Goal: Obtain resource: Download file/media

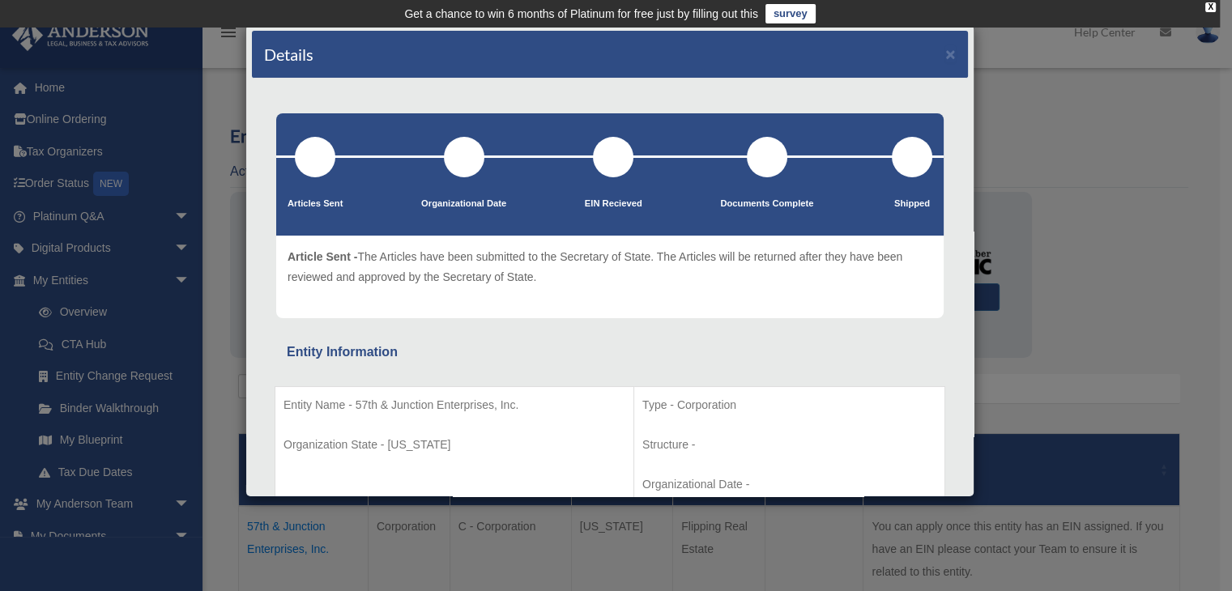
click at [1128, 121] on div "Details × Articles Sent Organizational Date" at bounding box center [616, 295] width 1232 height 591
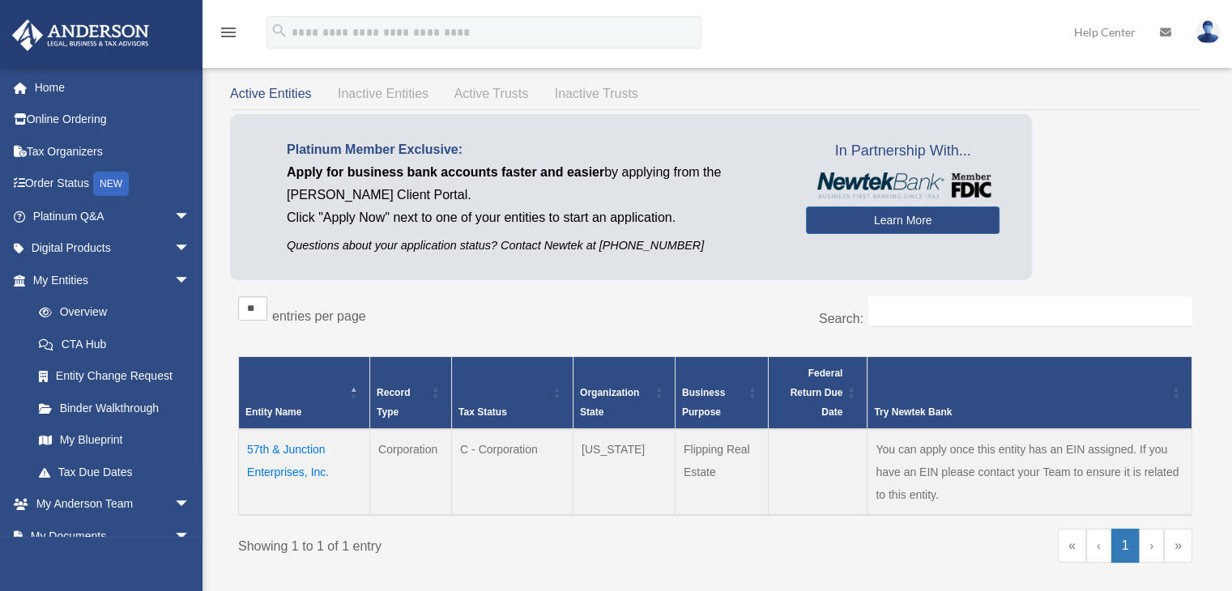
scroll to position [159, 0]
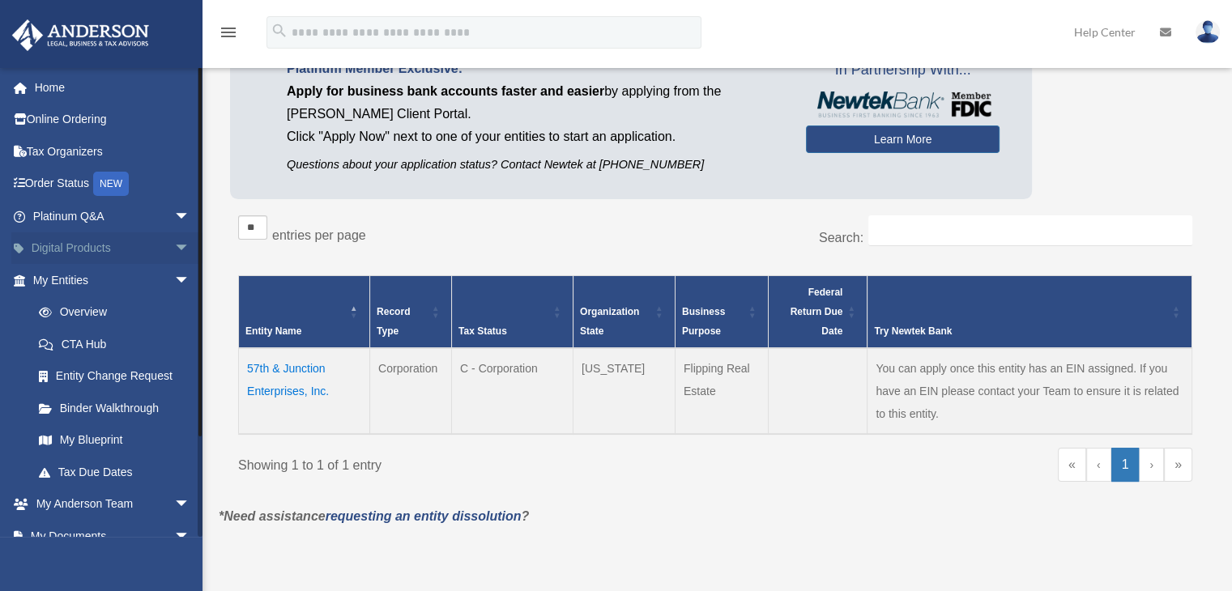
click at [174, 246] on span "arrow_drop_down" at bounding box center [190, 248] width 32 height 33
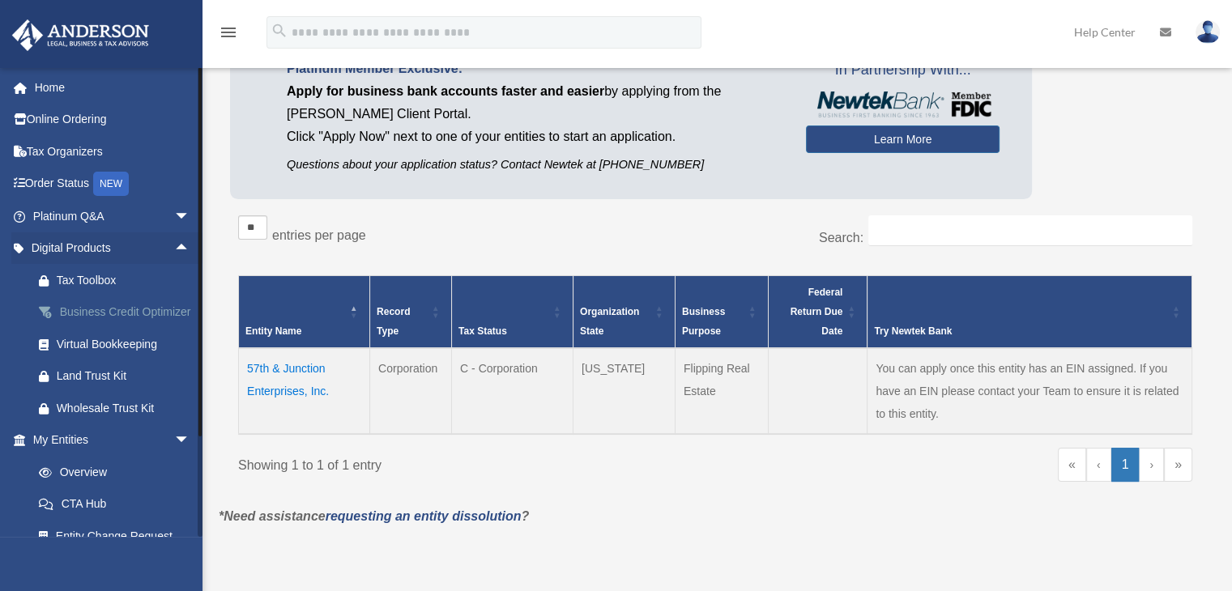
click at [90, 311] on div "Business Credit Optimizer" at bounding box center [126, 312] width 138 height 20
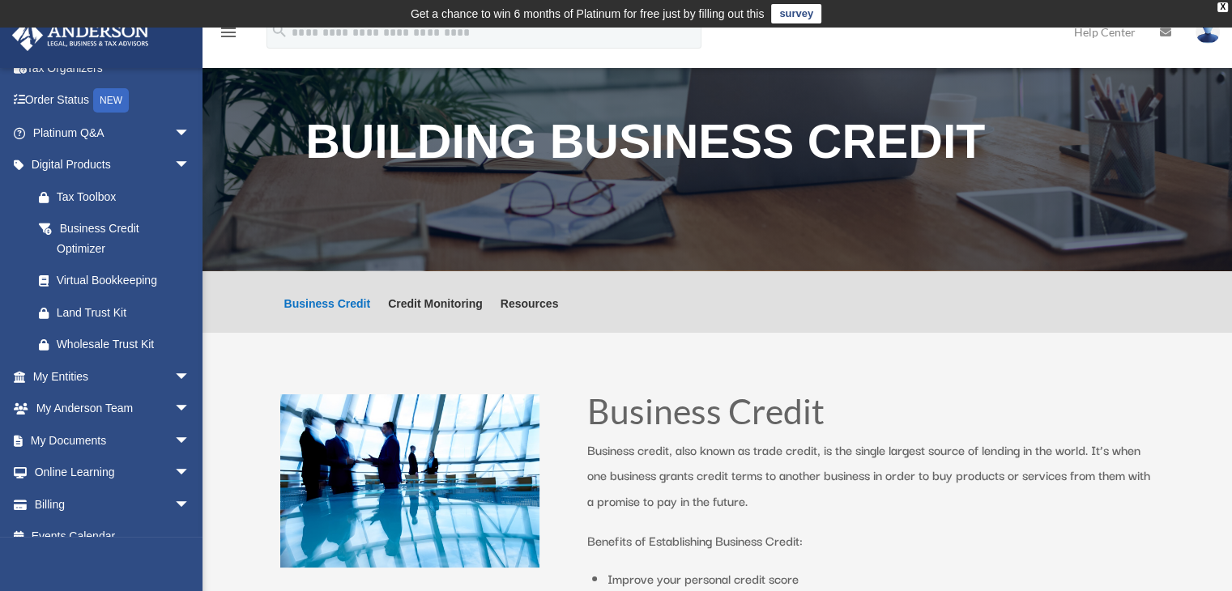
scroll to position [102, 0]
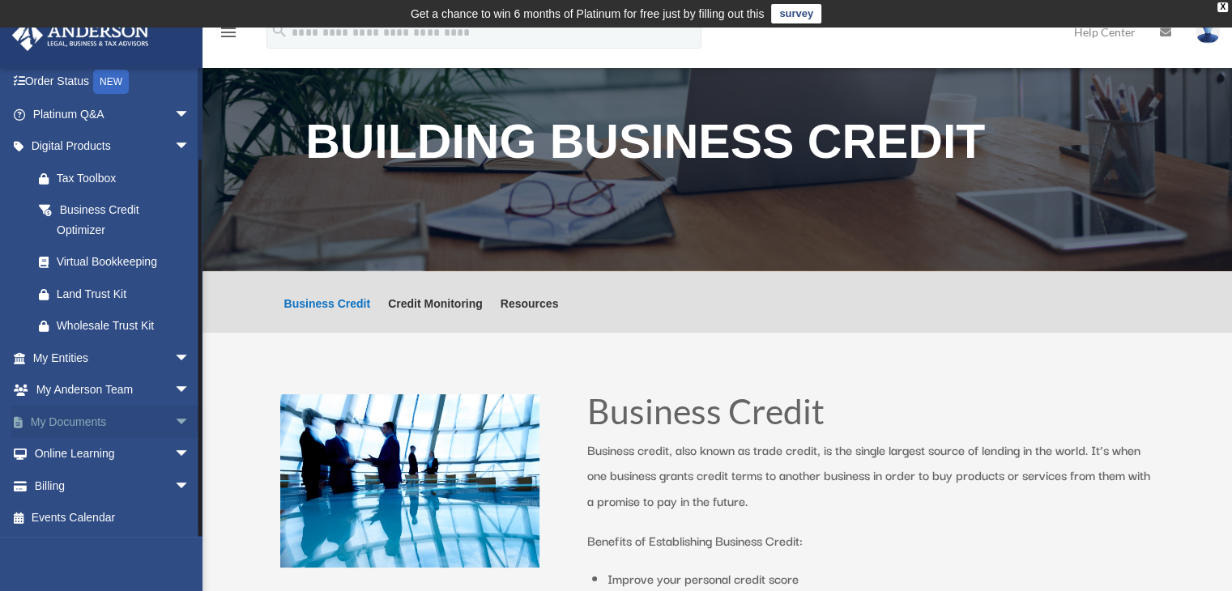
click at [174, 417] on span "arrow_drop_down" at bounding box center [190, 422] width 32 height 33
click at [66, 451] on link "Box" at bounding box center [119, 454] width 192 height 32
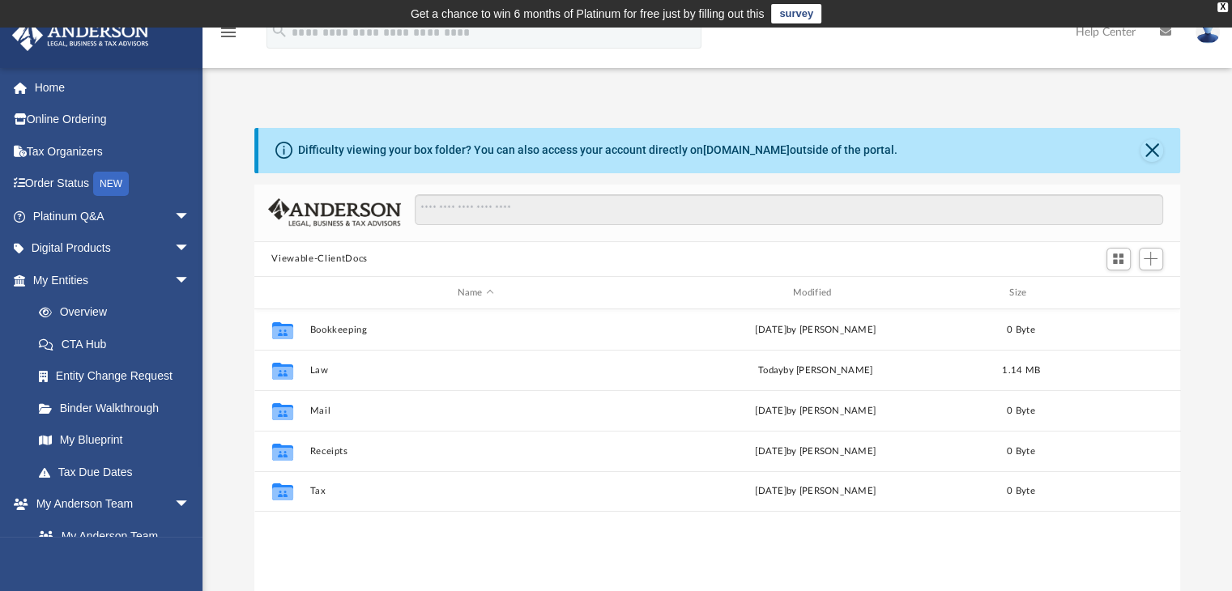
scroll to position [355, 913]
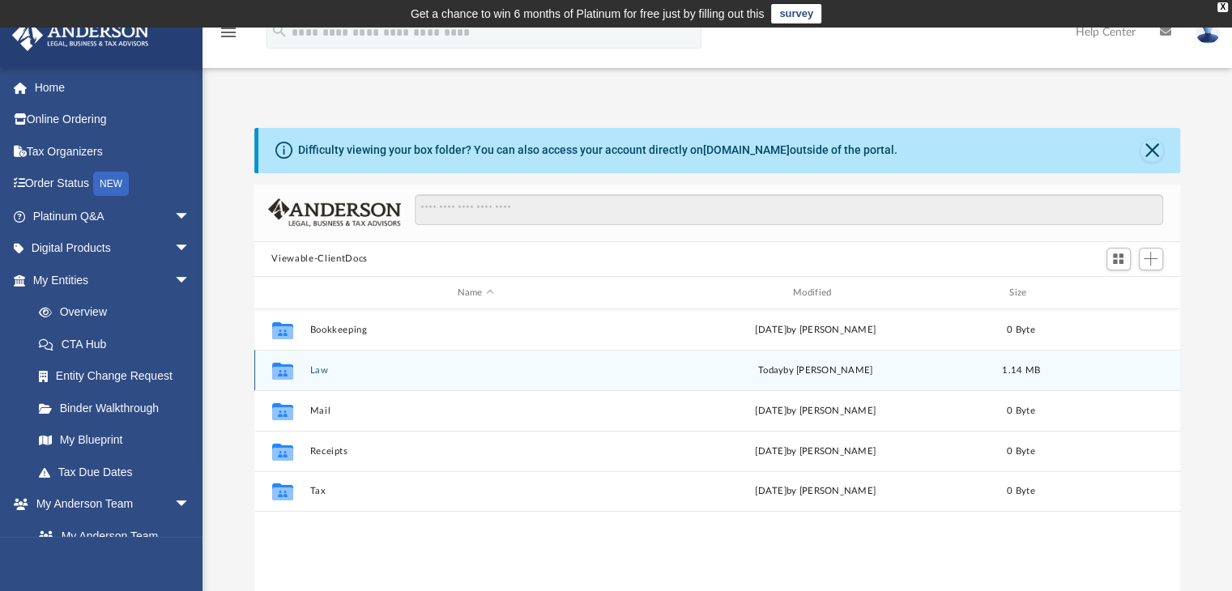
click at [292, 373] on icon "grid" at bounding box center [281, 373] width 21 height 13
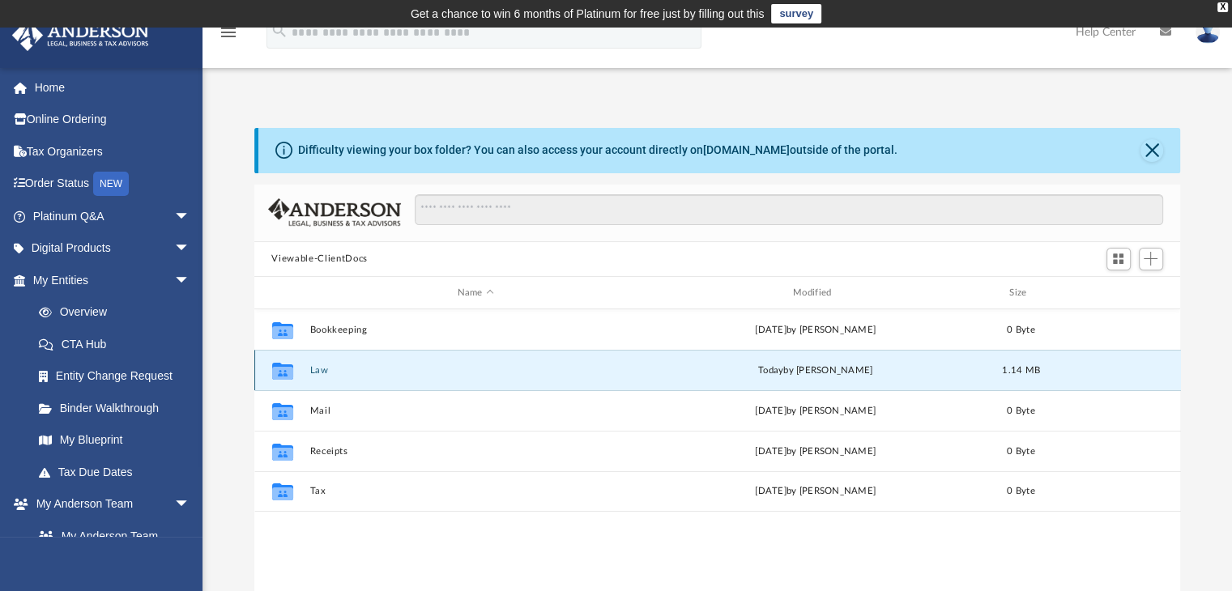
click at [324, 369] on button "Law" at bounding box center [475, 370] width 332 height 11
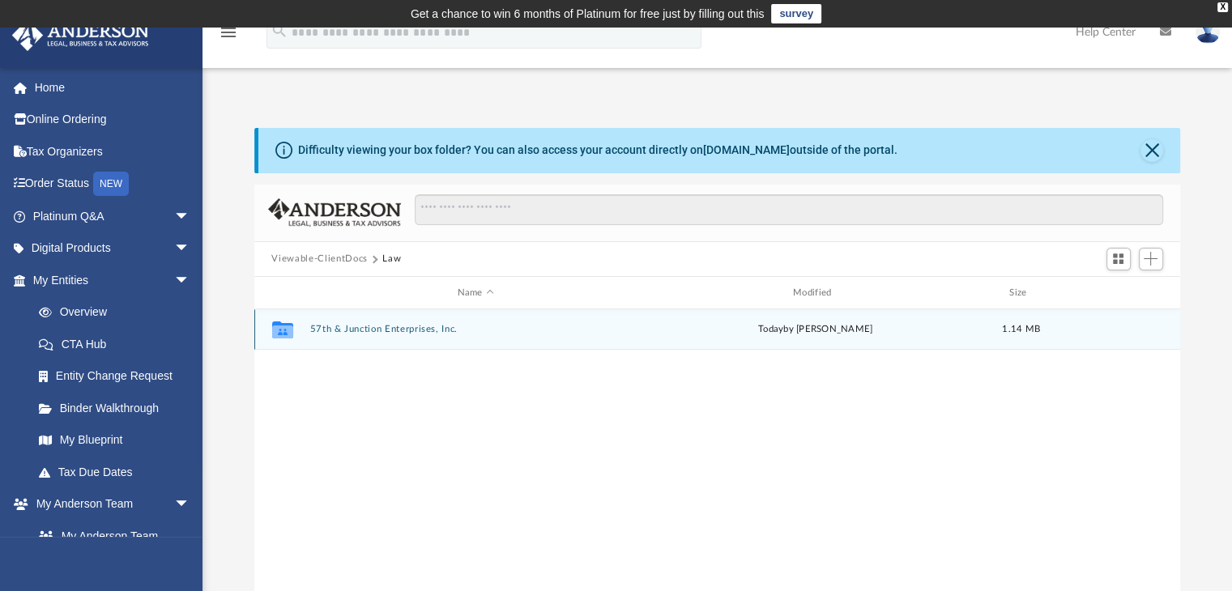
click at [338, 319] on div "Collaborated Folder 57th & Junction Enterprises, Inc. today by Skye Lovelace 1.…" at bounding box center [717, 329] width 926 height 40
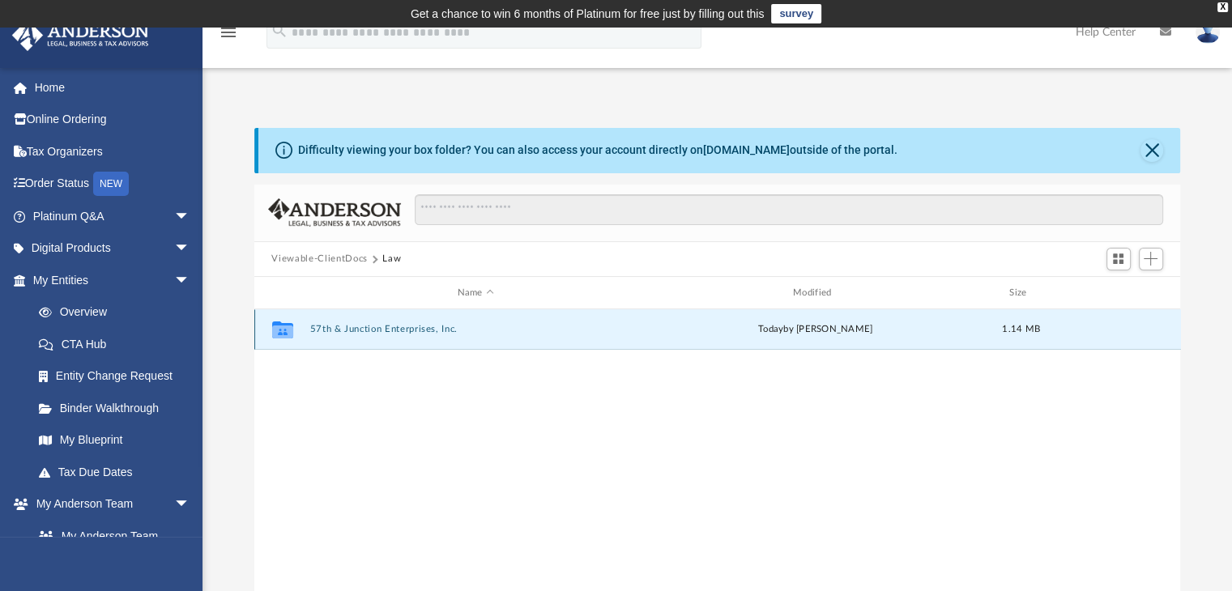
click at [332, 328] on button "57th & Junction Enterprises, Inc." at bounding box center [475, 330] width 332 height 11
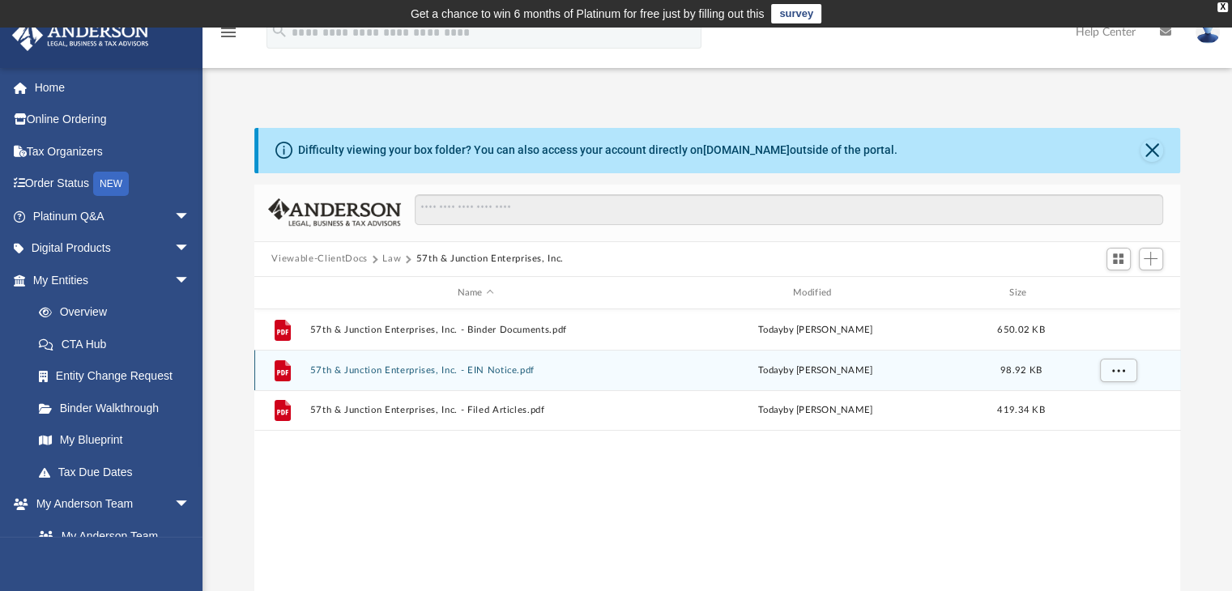
click at [363, 373] on button "57th & Junction Enterprises, Inc. - EIN Notice.pdf" at bounding box center [475, 370] width 332 height 11
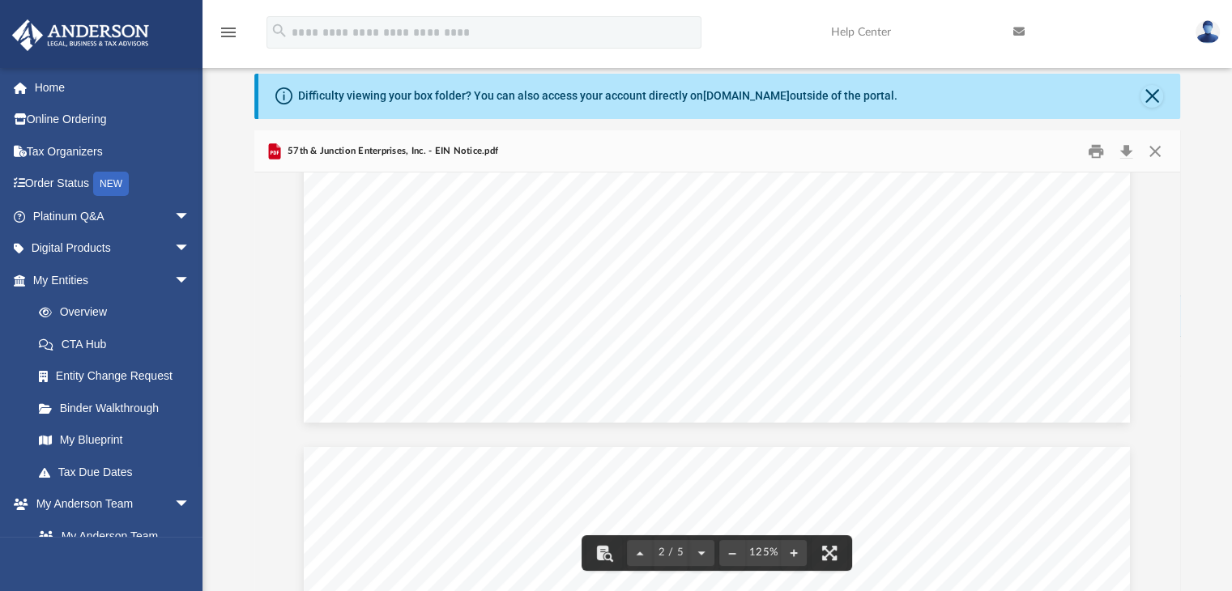
scroll to position [1912, 0]
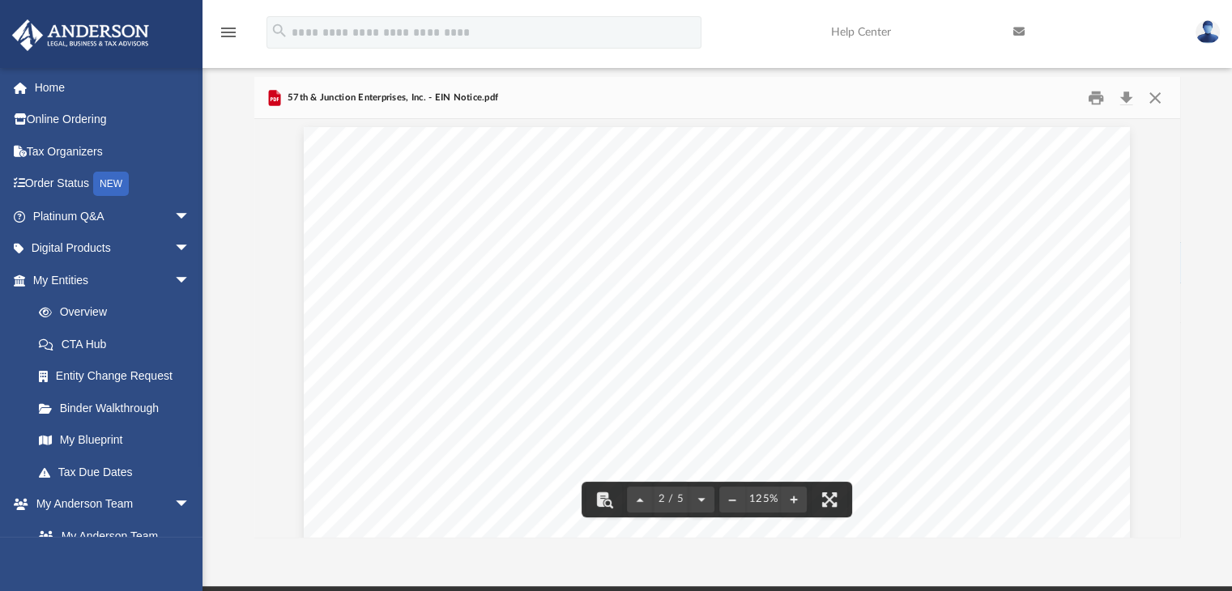
scroll to position [1071, 0]
click at [1044, 496] on div "The EIN Details EIN assigned 39-4581433 Legal name 57TH & JUNCTION ENTERPRISES …" at bounding box center [717, 508] width 826 height 1069
click at [1160, 96] on button "Close" at bounding box center [1154, 97] width 29 height 25
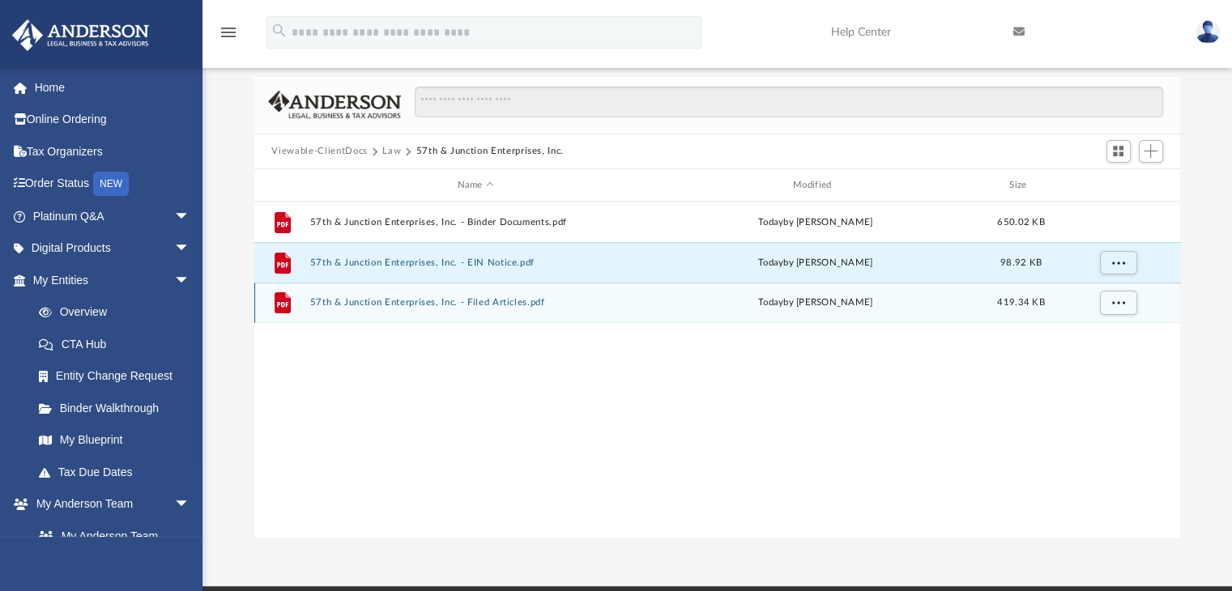
click at [362, 302] on button "57th & Junction Enterprises, Inc. - Filed Articles.pdf" at bounding box center [475, 303] width 332 height 11
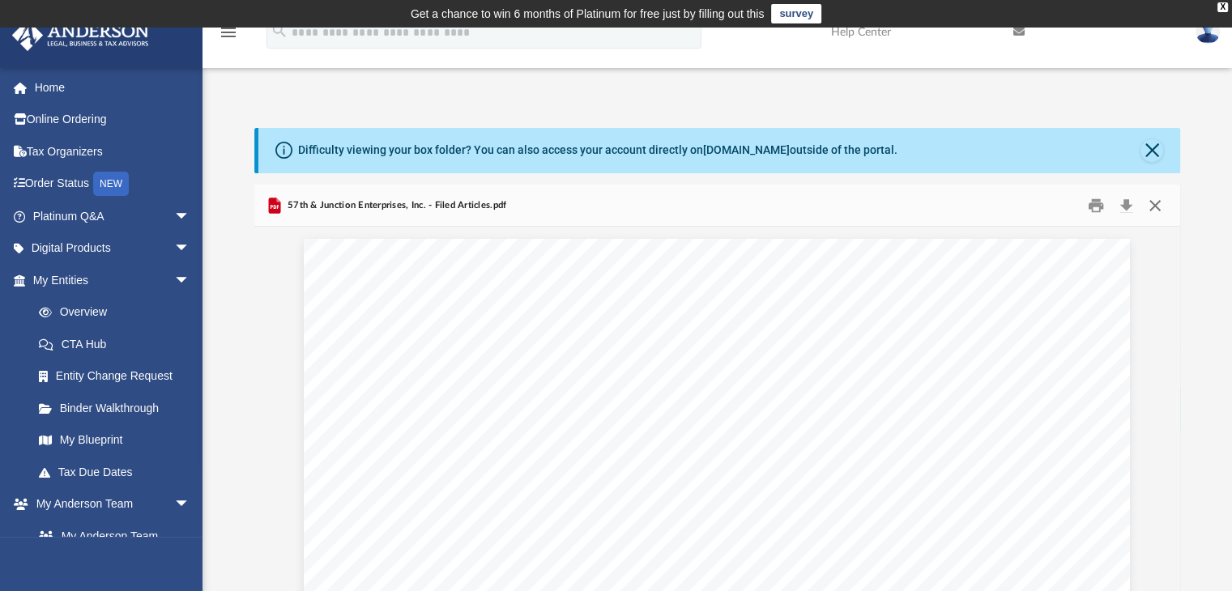
click at [1150, 216] on button "Close" at bounding box center [1154, 205] width 29 height 25
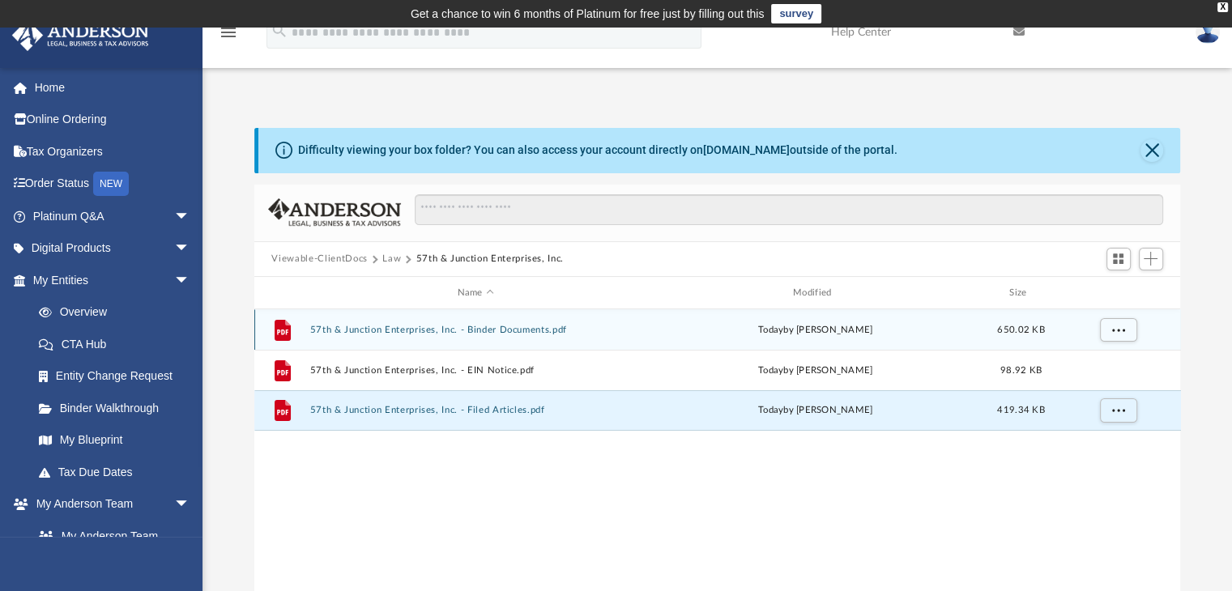
click at [433, 334] on button "57th & Junction Enterprises, Inc. - Binder Documents.pdf" at bounding box center [475, 330] width 332 height 11
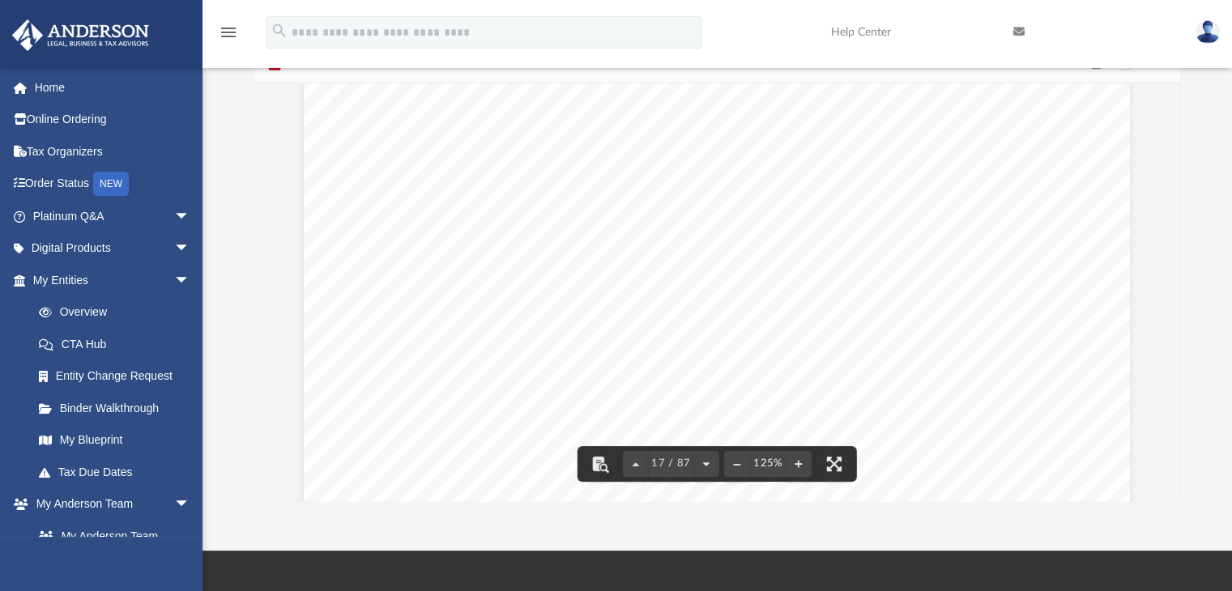
scroll to position [17595, 0]
